Goal: Check status: Check status

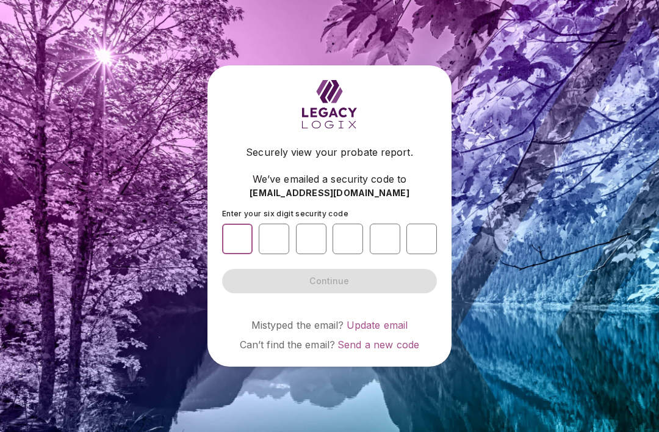
click at [235, 254] on input "number" at bounding box center [237, 238] width 31 height 31
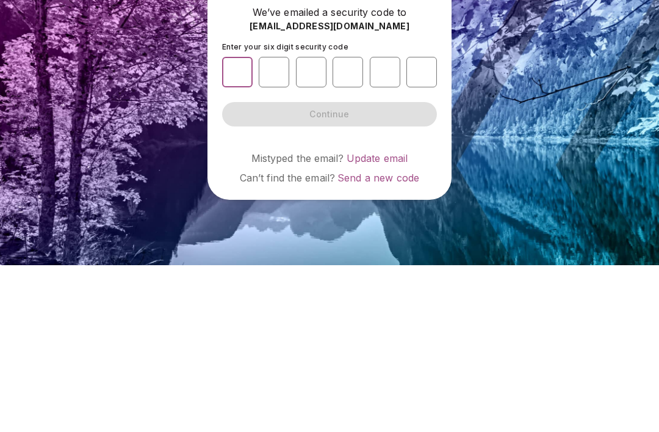
type input "*"
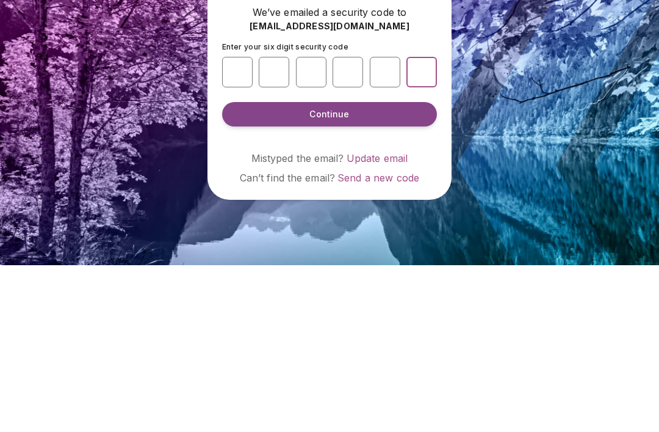
type input "*"
click at [322, 275] on span "Continue" at bounding box center [329, 281] width 40 height 12
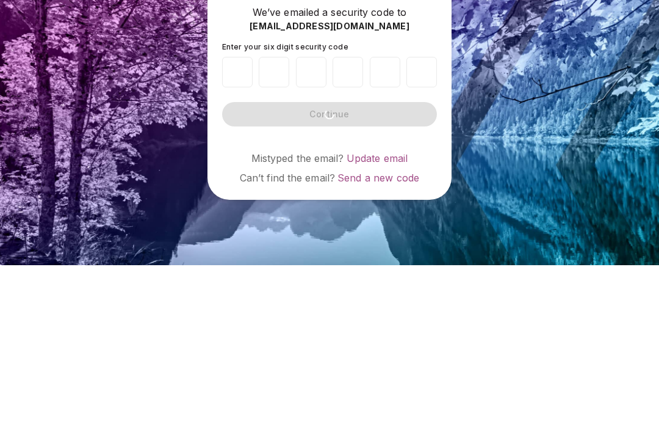
scroll to position [39, 0]
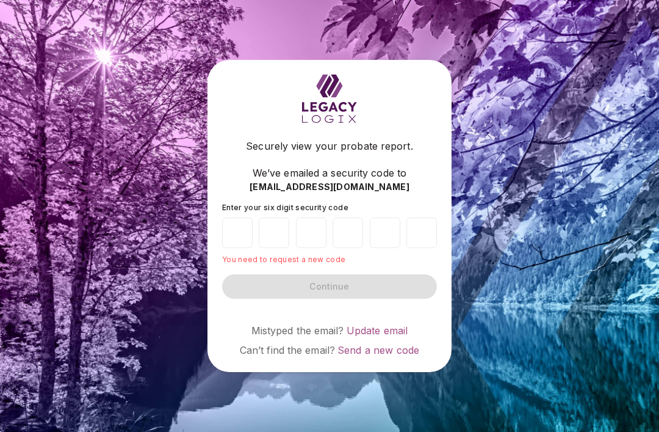
click at [334, 265] on form "Enter your six digit security code * * * * * * You need to request a new code C…" at bounding box center [329, 251] width 215 height 96
click at [381, 344] on span "Send a new code" at bounding box center [379, 350] width 82 height 12
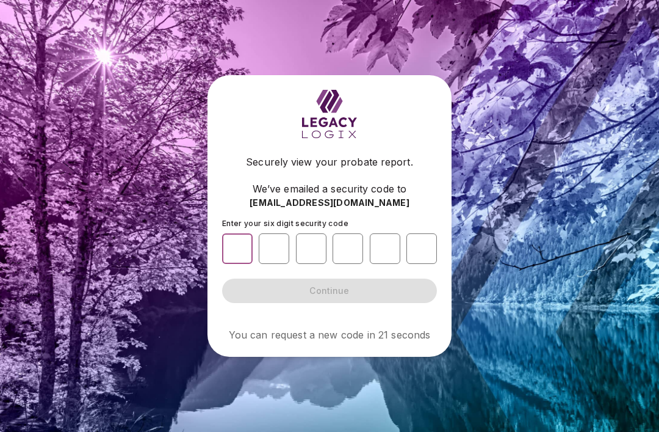
click at [235, 233] on input "number" at bounding box center [237, 248] width 31 height 31
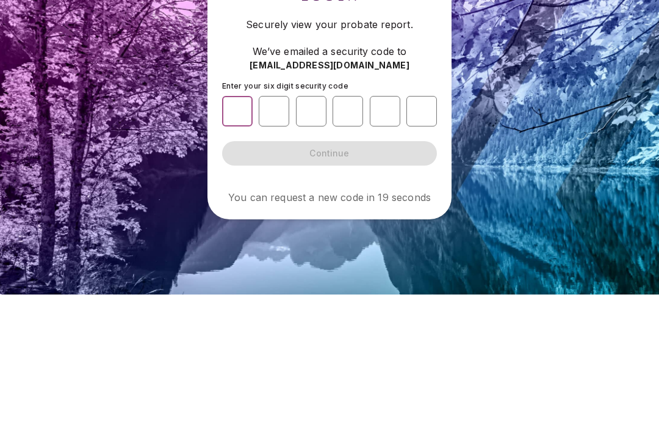
type input "*"
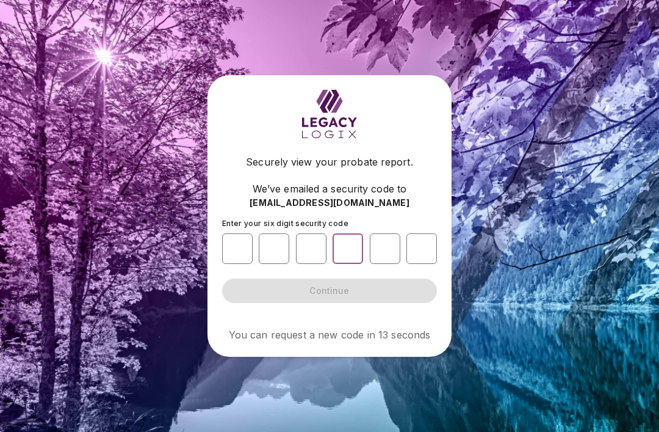
click at [345, 233] on input "number" at bounding box center [348, 248] width 31 height 31
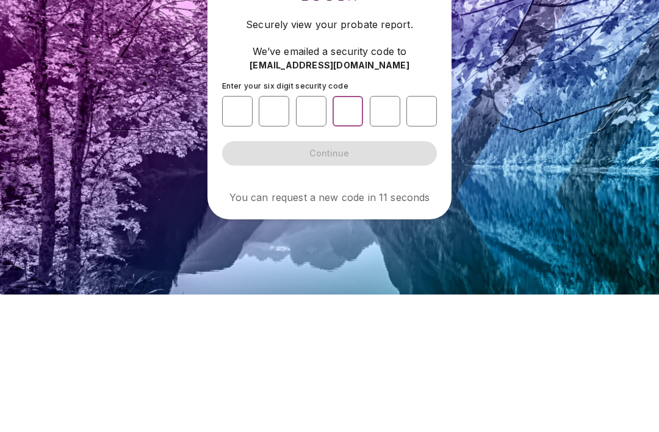
type input "*"
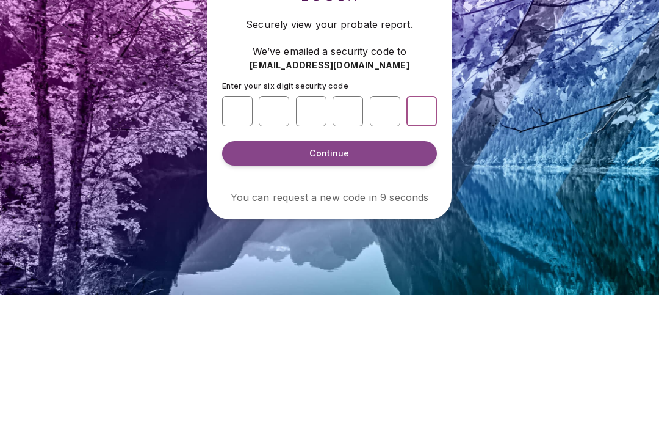
type input "*"
click at [331, 284] on span "Continue" at bounding box center [329, 290] width 40 height 12
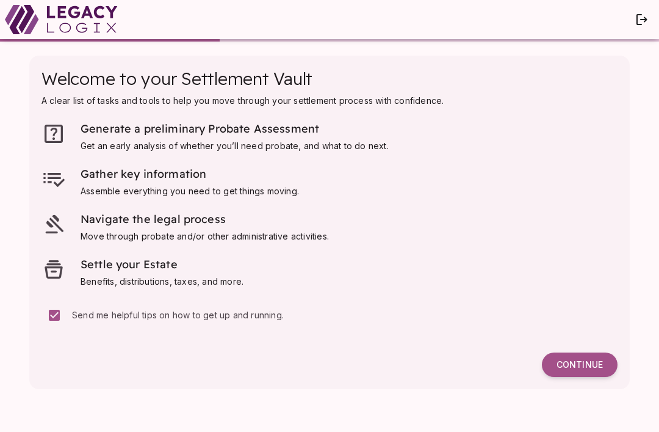
click at [571, 367] on span "Continue" at bounding box center [580, 364] width 46 height 11
